Goal: Task Accomplishment & Management: Manage account settings

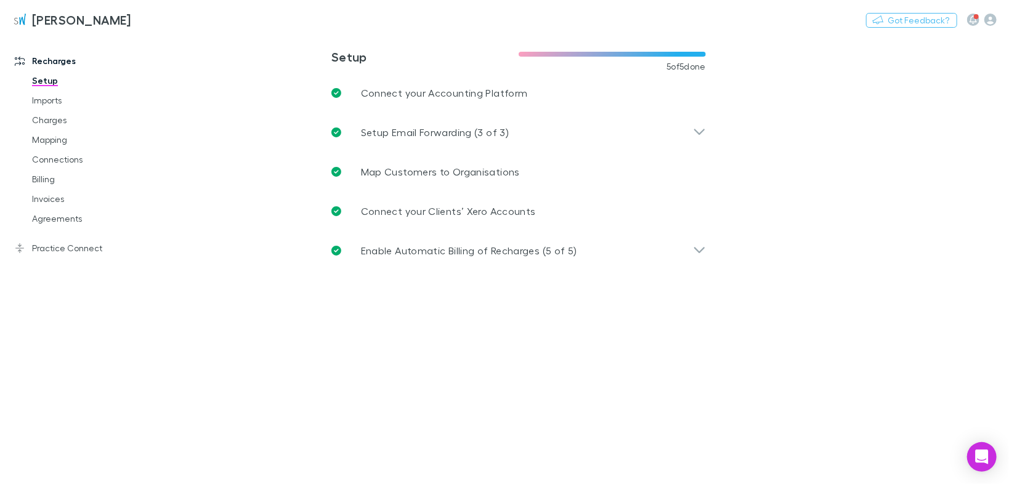
click at [59, 157] on link "Connections" at bounding box center [91, 160] width 142 height 20
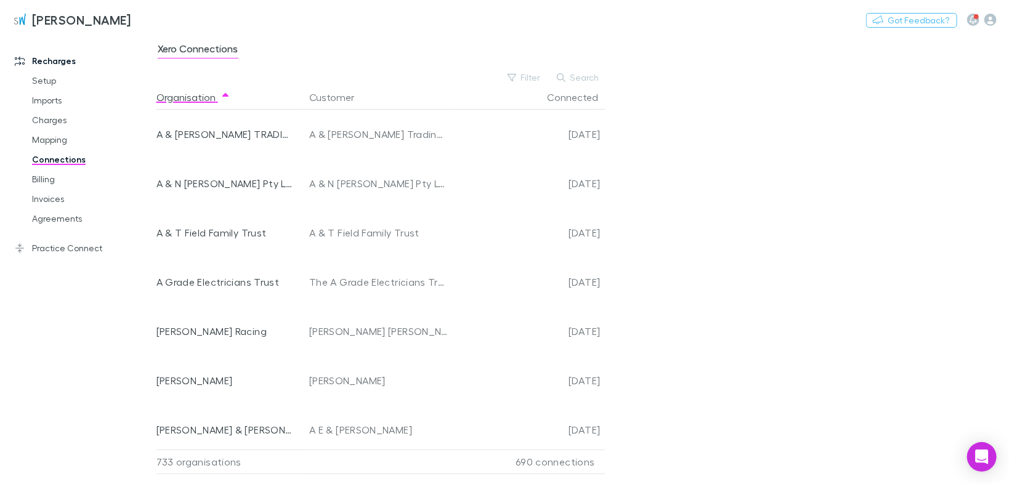
click at [61, 142] on link "Mapping" at bounding box center [91, 140] width 142 height 20
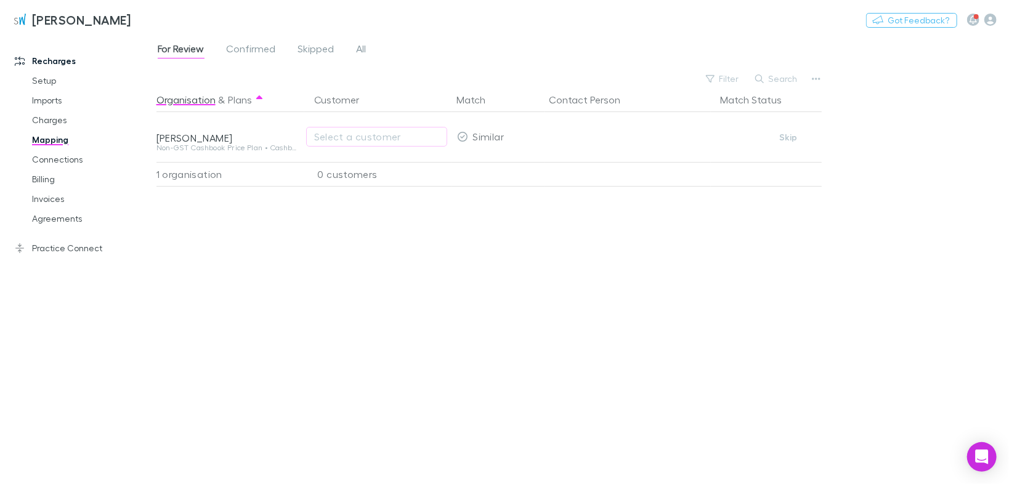
click at [344, 137] on div "Select a customer" at bounding box center [376, 136] width 125 height 15
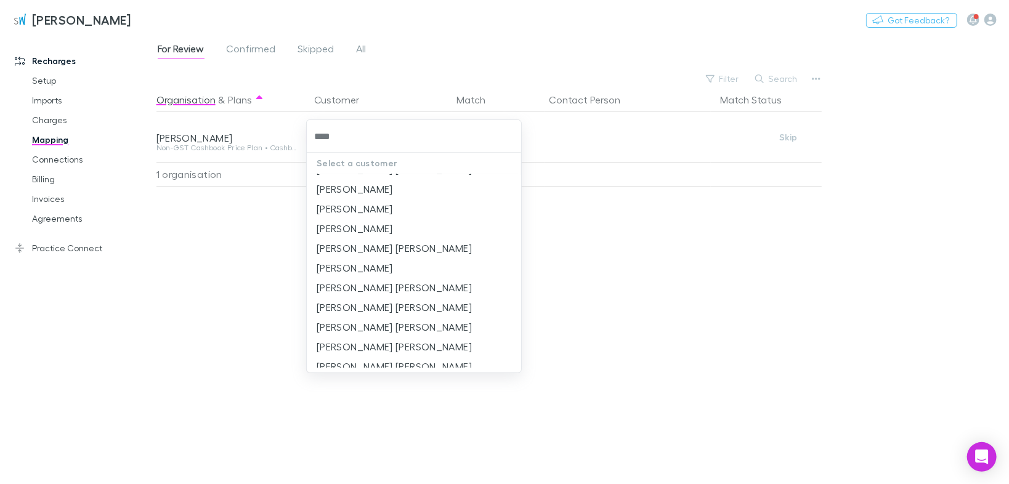
scroll to position [733, 0]
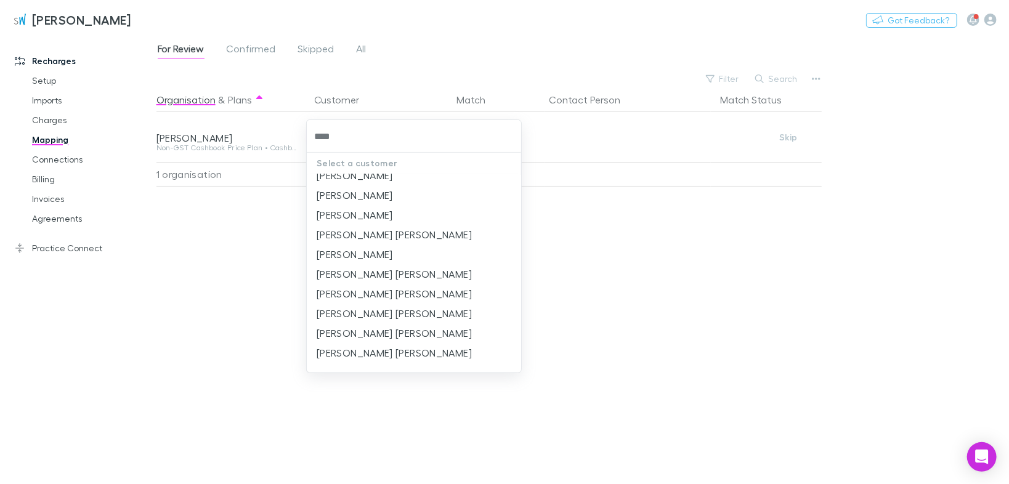
type input "****"
click at [572, 214] on div at bounding box center [504, 242] width 1009 height 484
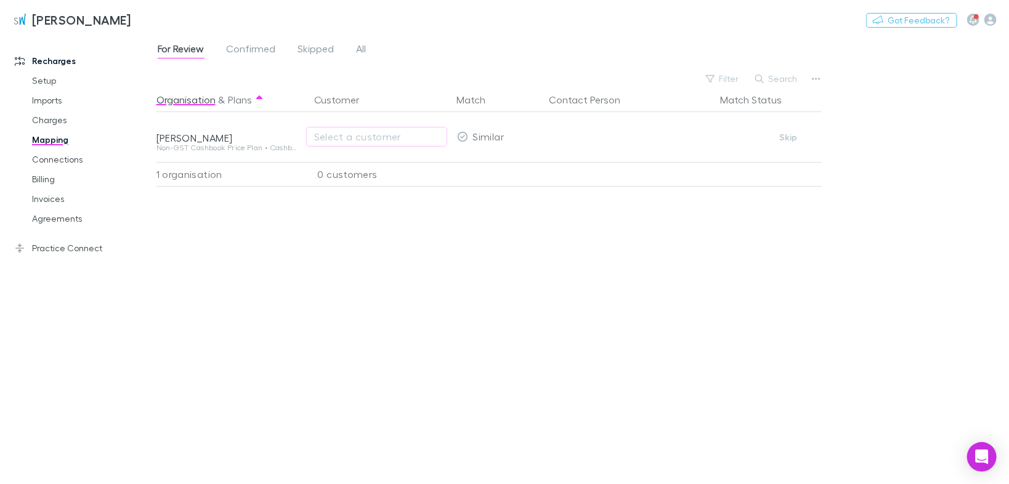
scroll to position [0, 0]
click at [994, 15] on icon "button" at bounding box center [991, 20] width 12 height 12
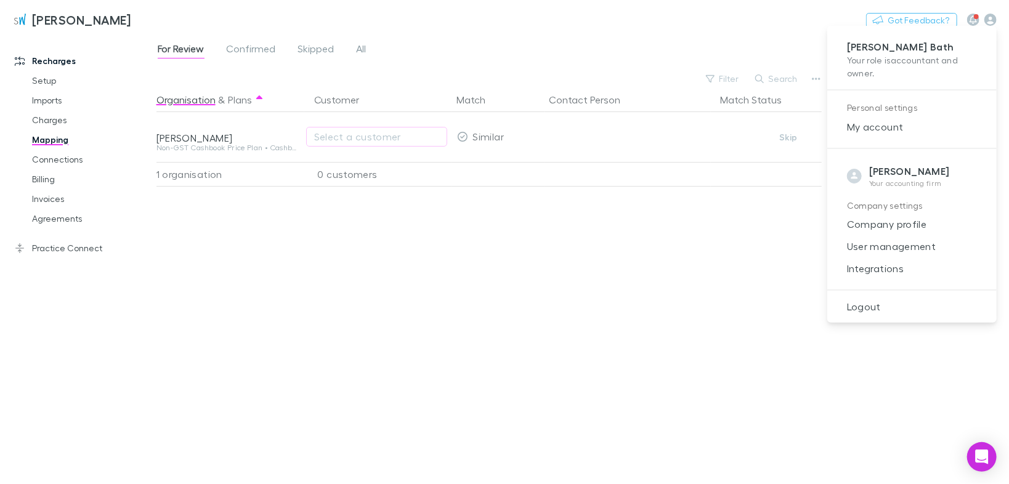
click at [881, 269] on span "Integrations" at bounding box center [912, 268] width 150 height 15
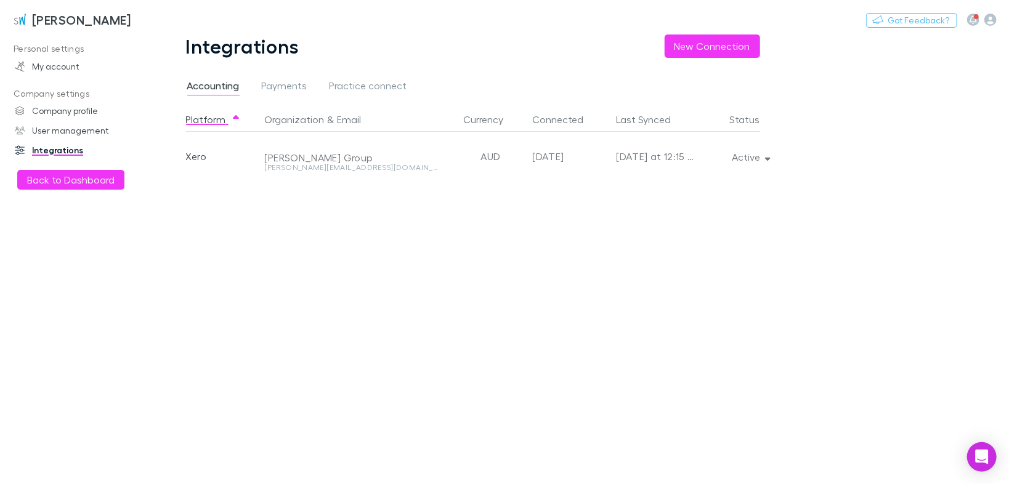
click at [766, 157] on icon "button" at bounding box center [768, 157] width 6 height 9
click at [663, 184] on p "Re-sync now" at bounding box center [694, 181] width 150 height 15
click at [55, 180] on div at bounding box center [504, 242] width 1009 height 484
click at [82, 133] on link "User management" at bounding box center [81, 131] width 159 height 20
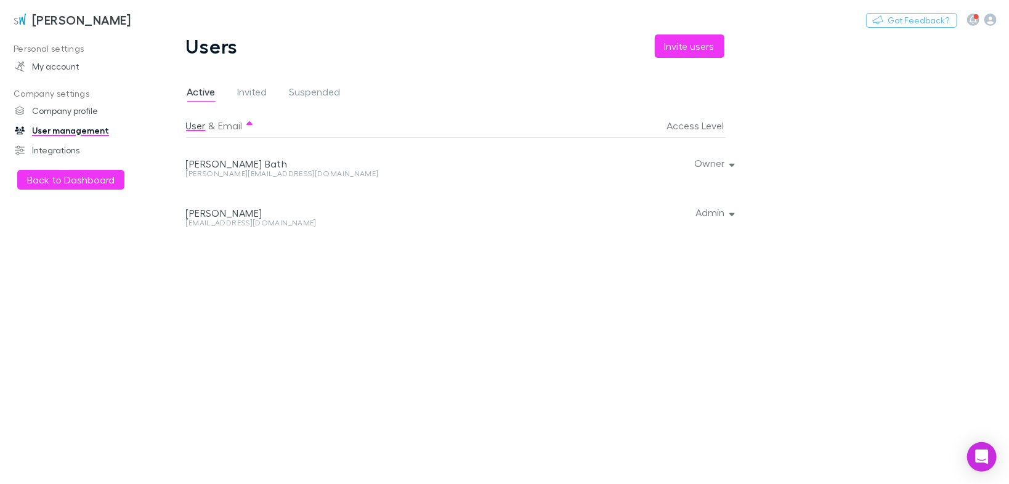
click at [81, 187] on button "Back to Dashboard" at bounding box center [70, 180] width 107 height 20
